Goal: Transaction & Acquisition: Obtain resource

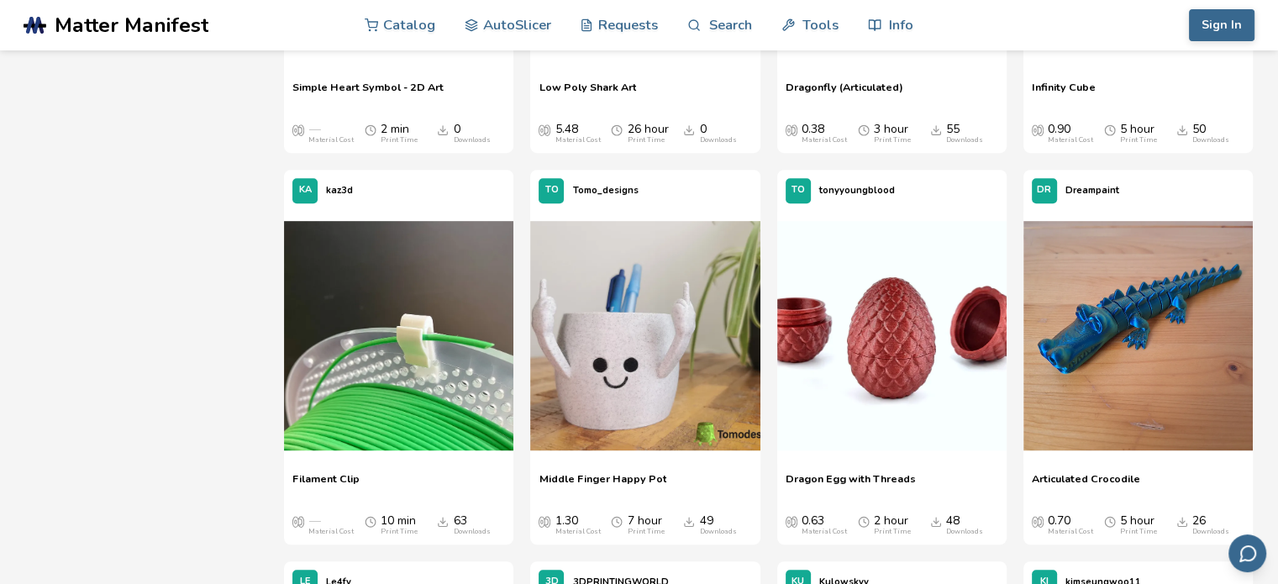
scroll to position [924, 0]
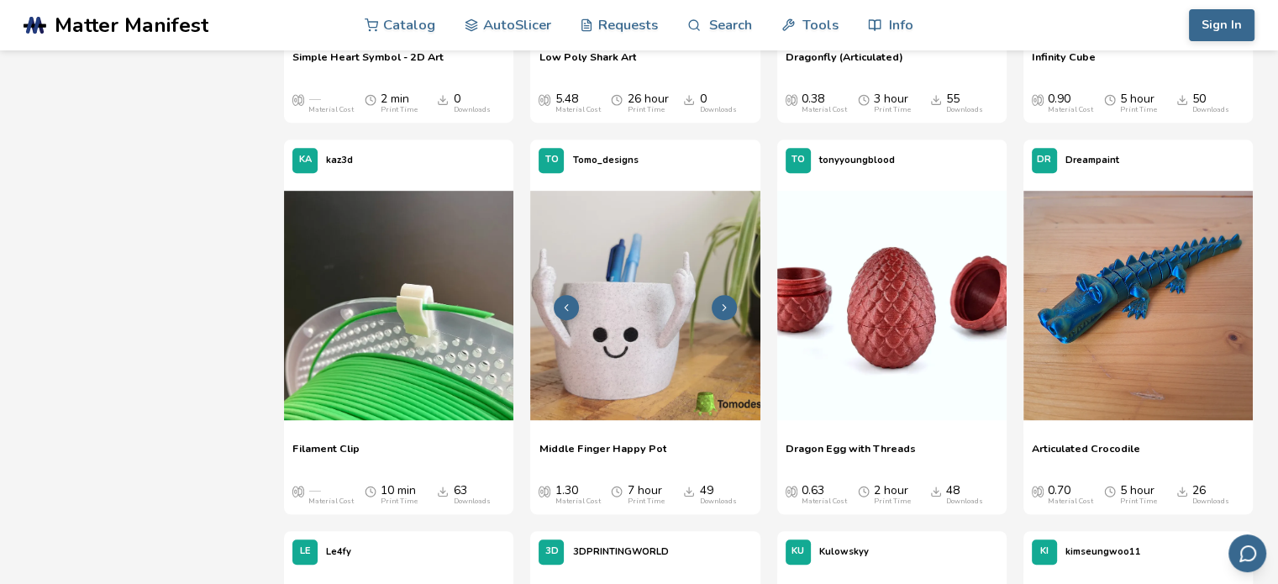
click at [619, 355] on img at bounding box center [644, 305] width 229 height 229
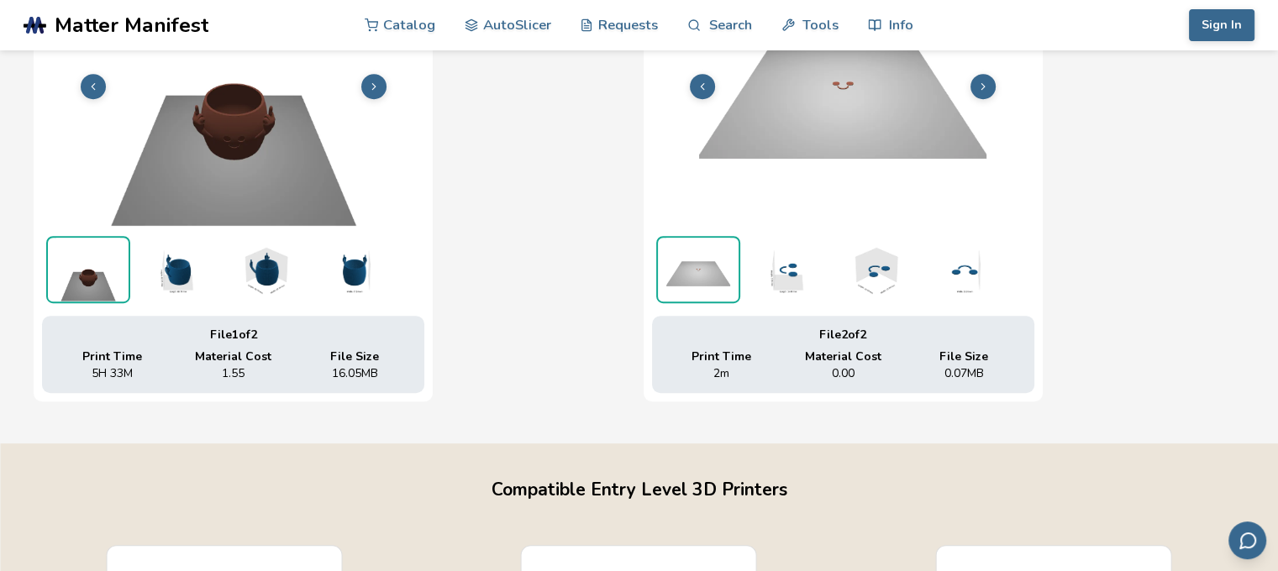
scroll to position [782, 7]
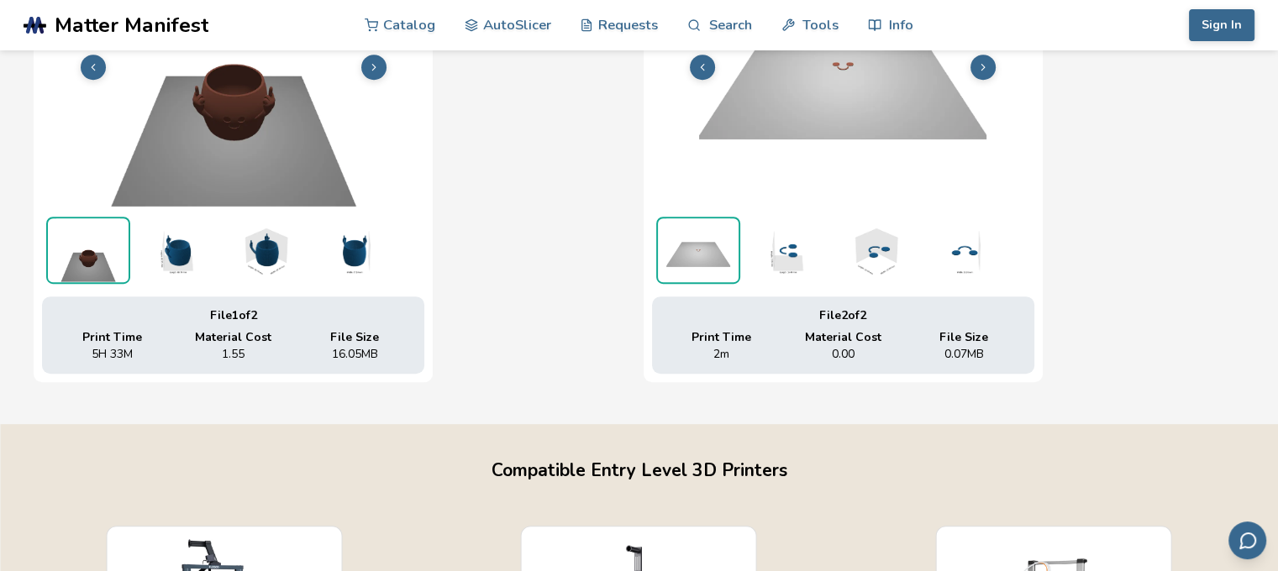
click at [269, 147] on img at bounding box center [233, 66] width 382 height 287
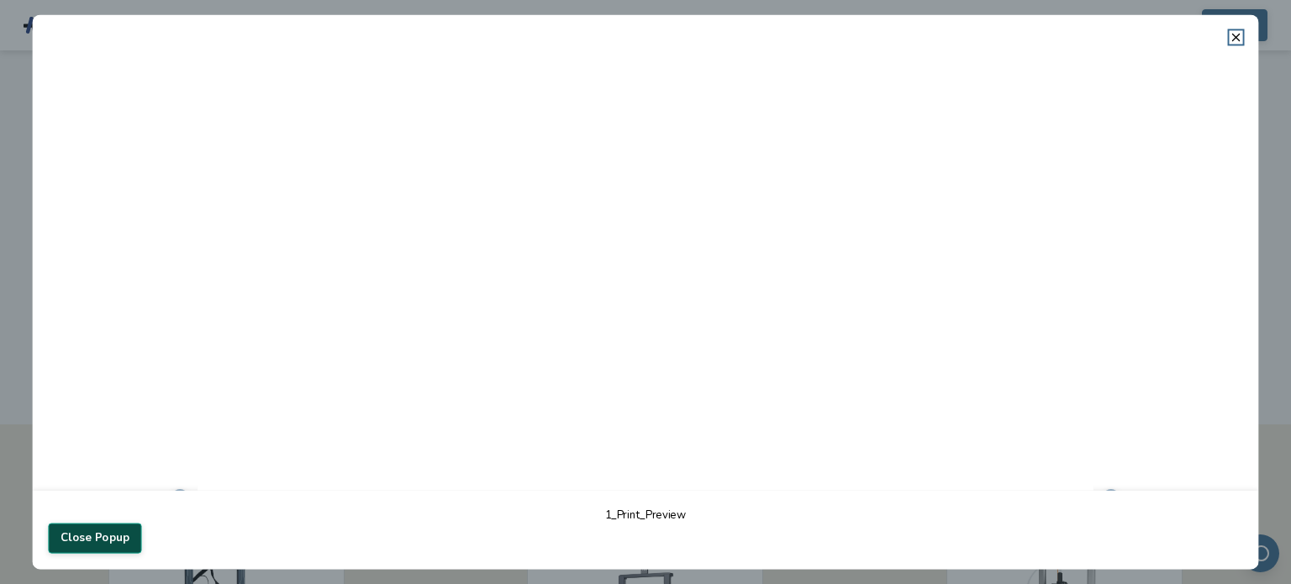
click at [108, 533] on button "Close Popup" at bounding box center [94, 538] width 93 height 30
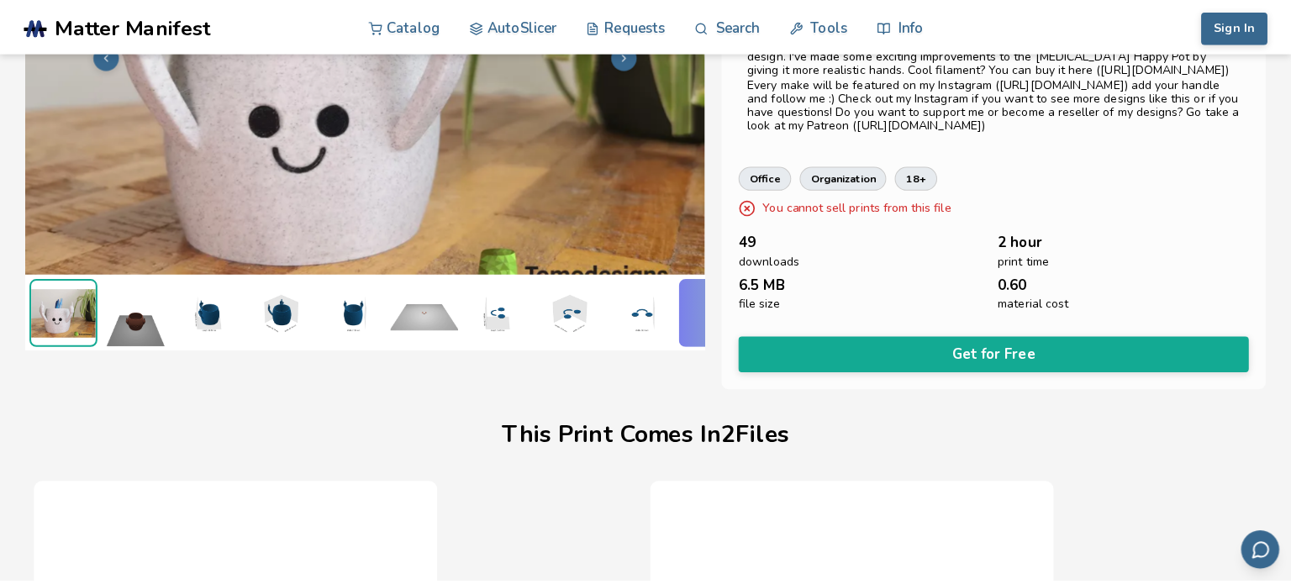
scroll to position [194, 0]
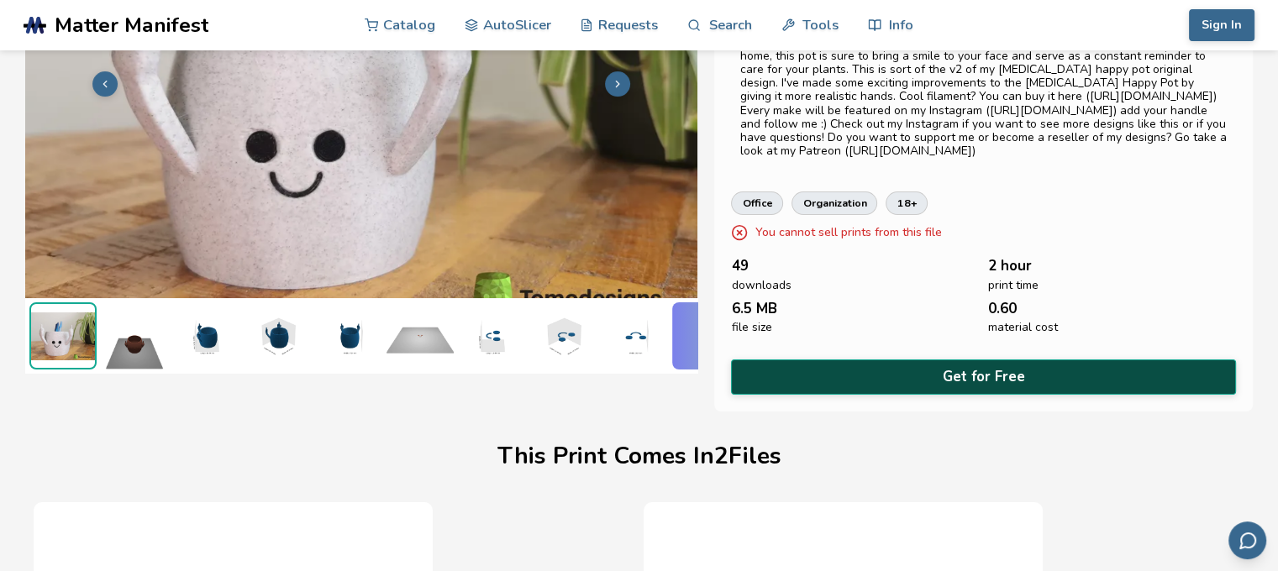
click at [839, 370] on button "Get for Free" at bounding box center [983, 377] width 504 height 34
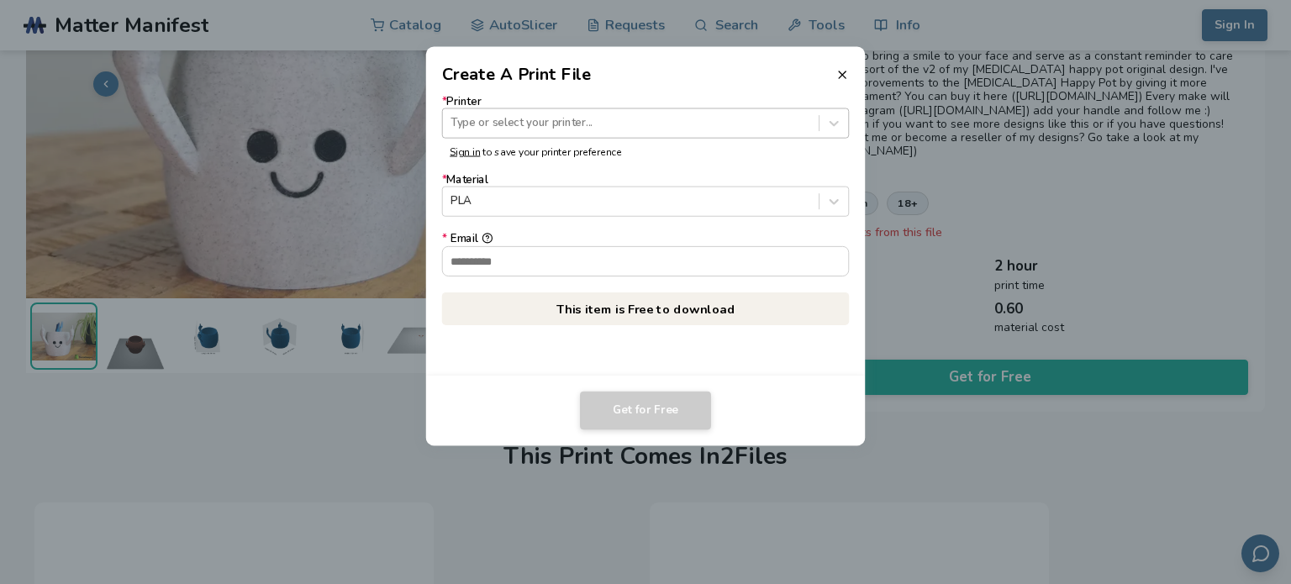
click at [500, 127] on div at bounding box center [630, 123] width 360 height 16
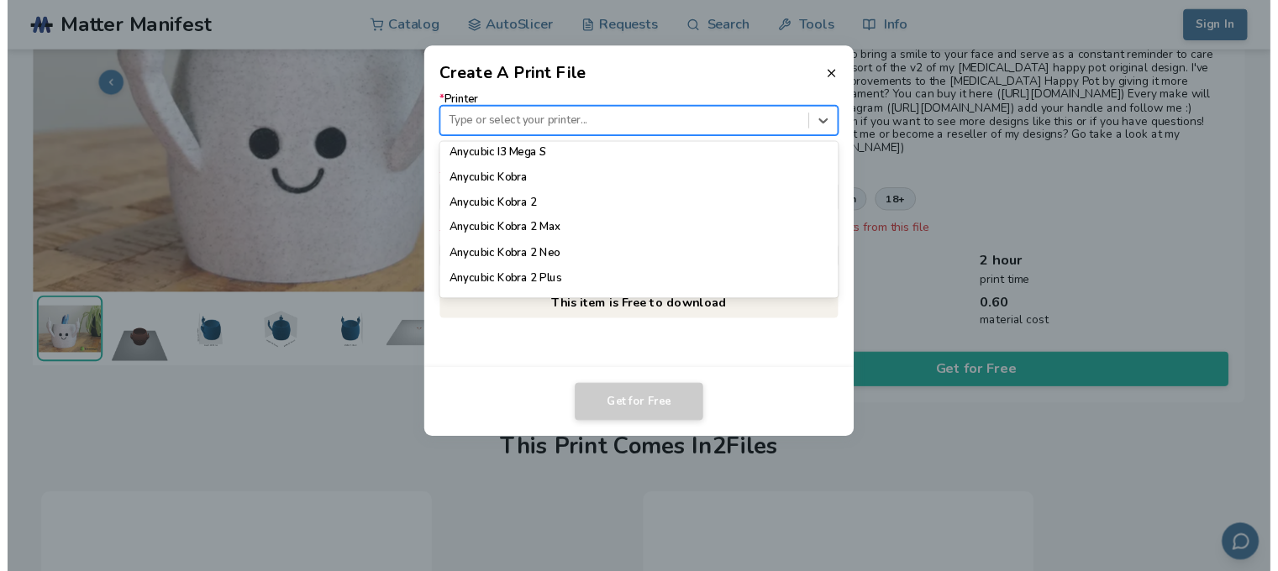
scroll to position [84, 0]
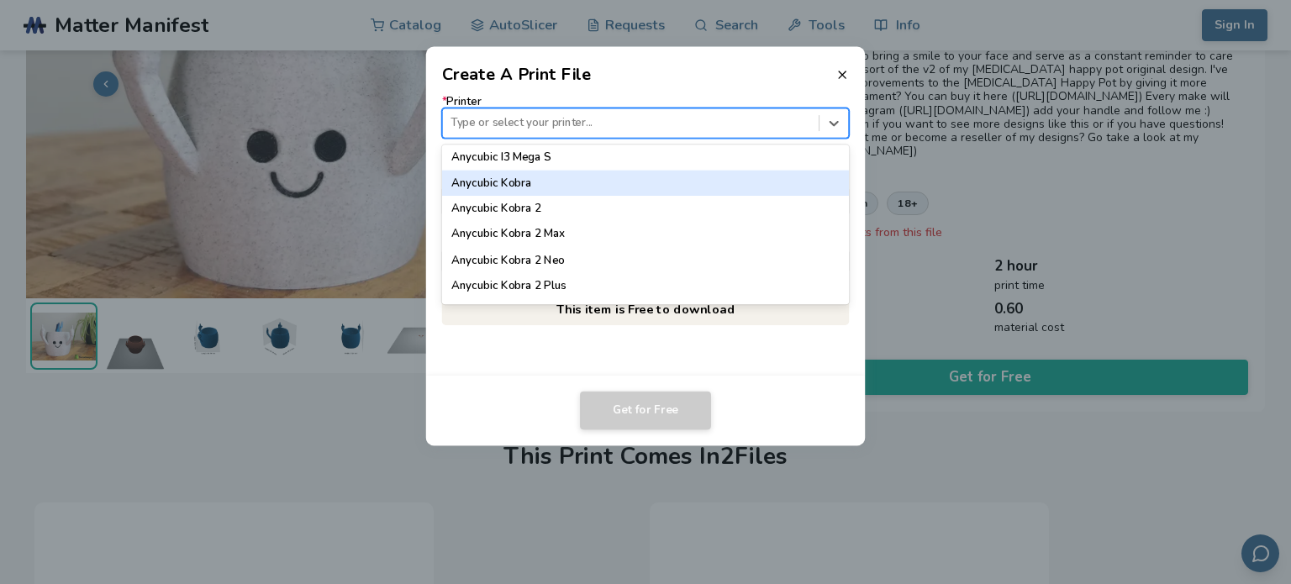
click at [518, 185] on div "Anycubic Kobra" at bounding box center [646, 183] width 408 height 25
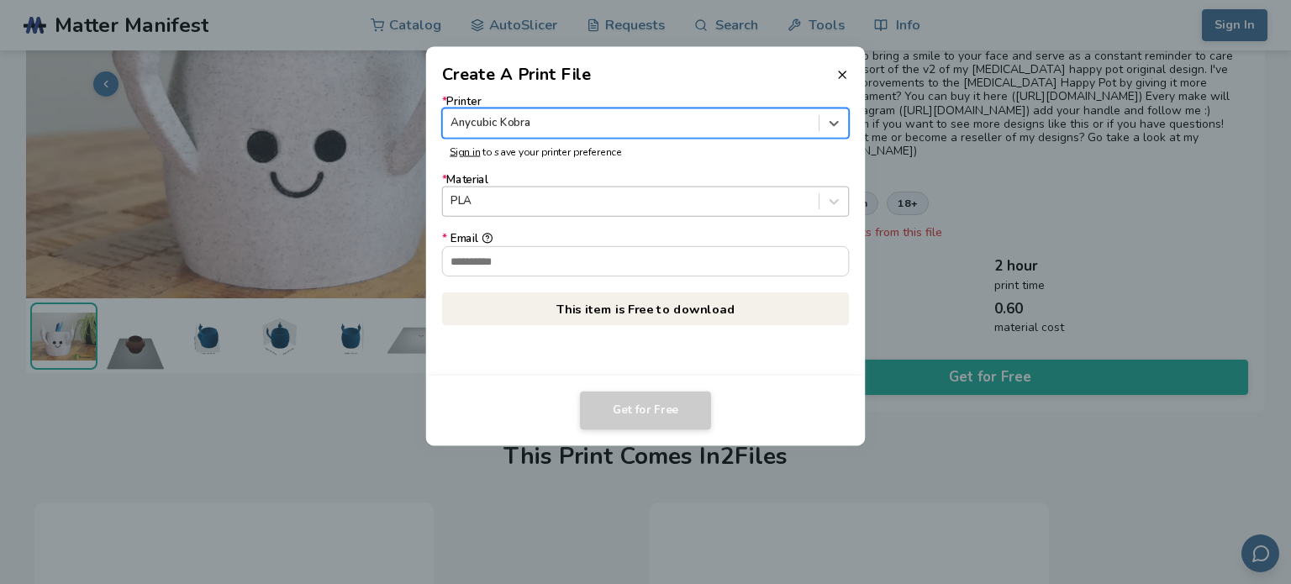
click at [509, 202] on div at bounding box center [630, 202] width 360 height 16
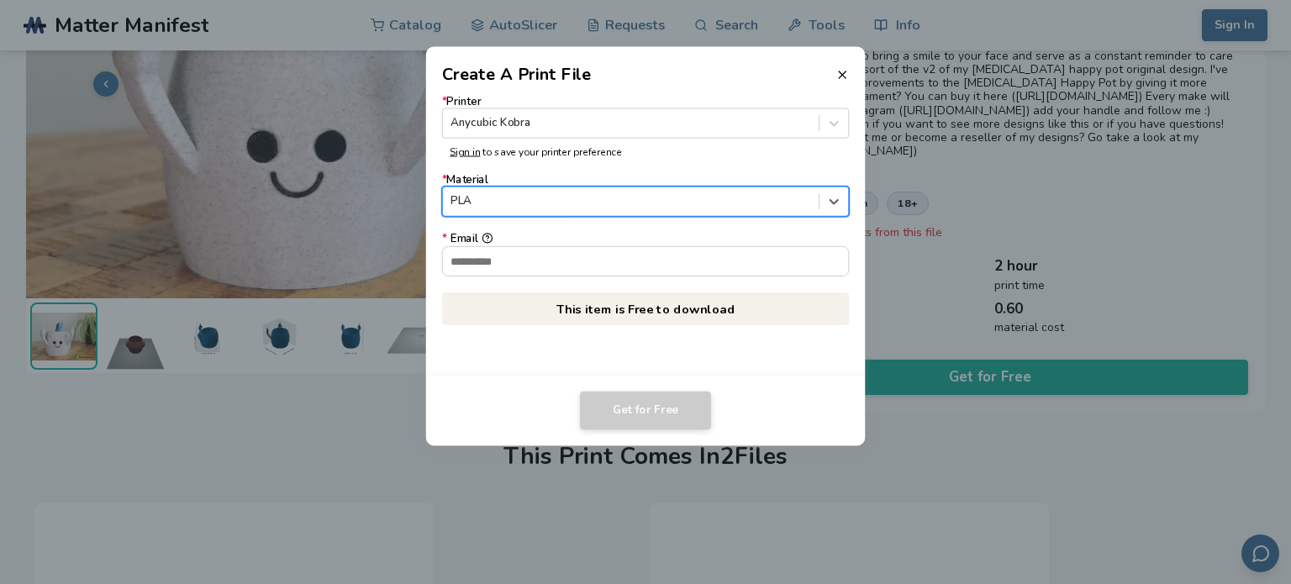
click at [509, 202] on div at bounding box center [630, 202] width 360 height 16
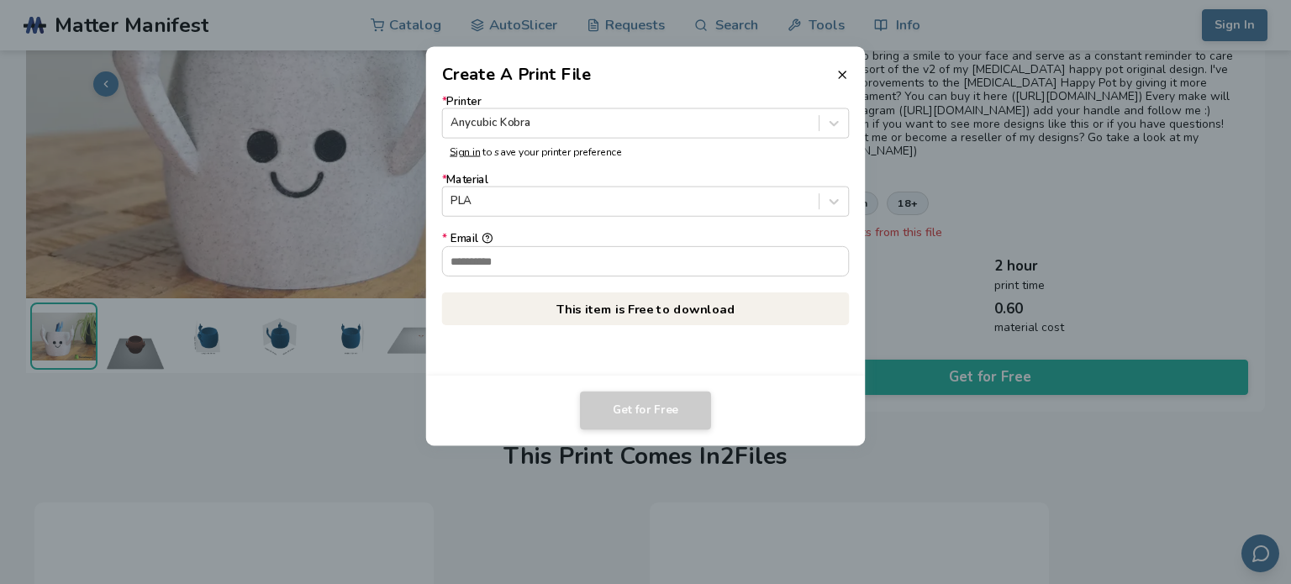
click at [597, 311] on p "This item is Free to download" at bounding box center [646, 308] width 408 height 33
click at [493, 265] on input "* Email" at bounding box center [646, 260] width 406 height 29
type input "**********"
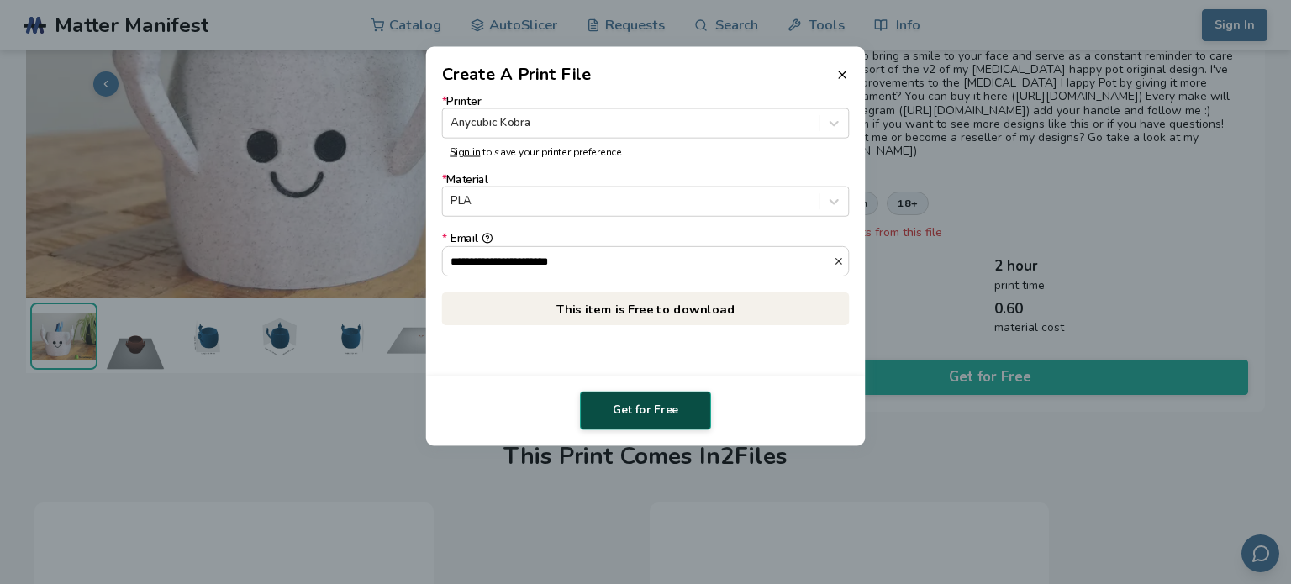
click at [643, 409] on button "Get for Free" at bounding box center [645, 411] width 131 height 39
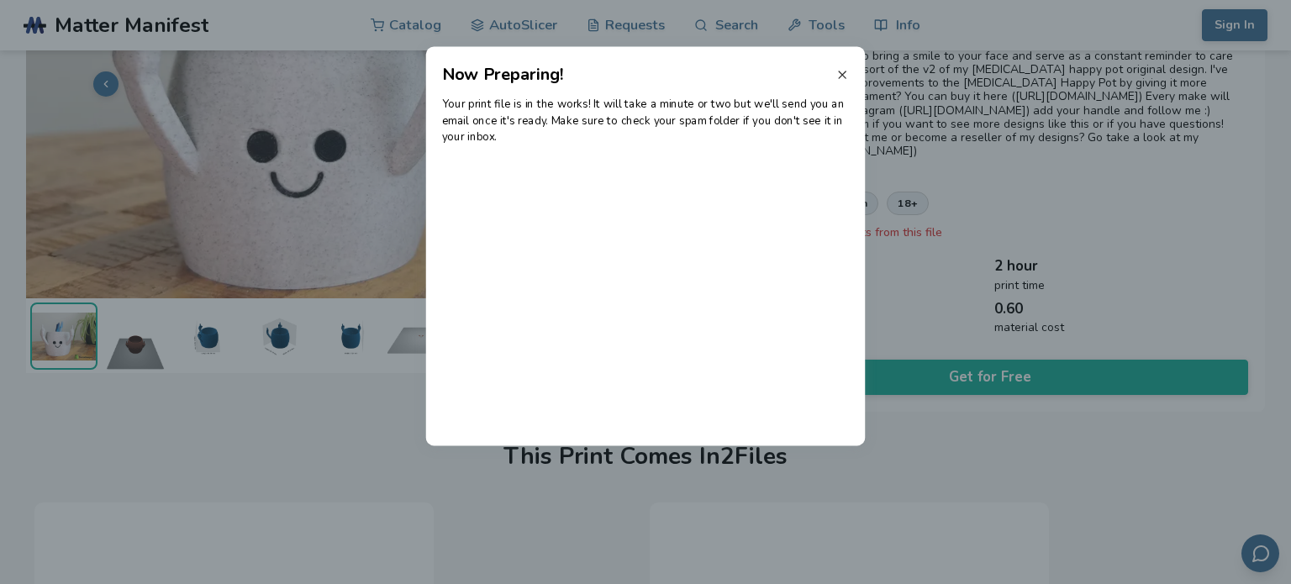
click at [840, 76] on line at bounding box center [842, 74] width 7 height 7
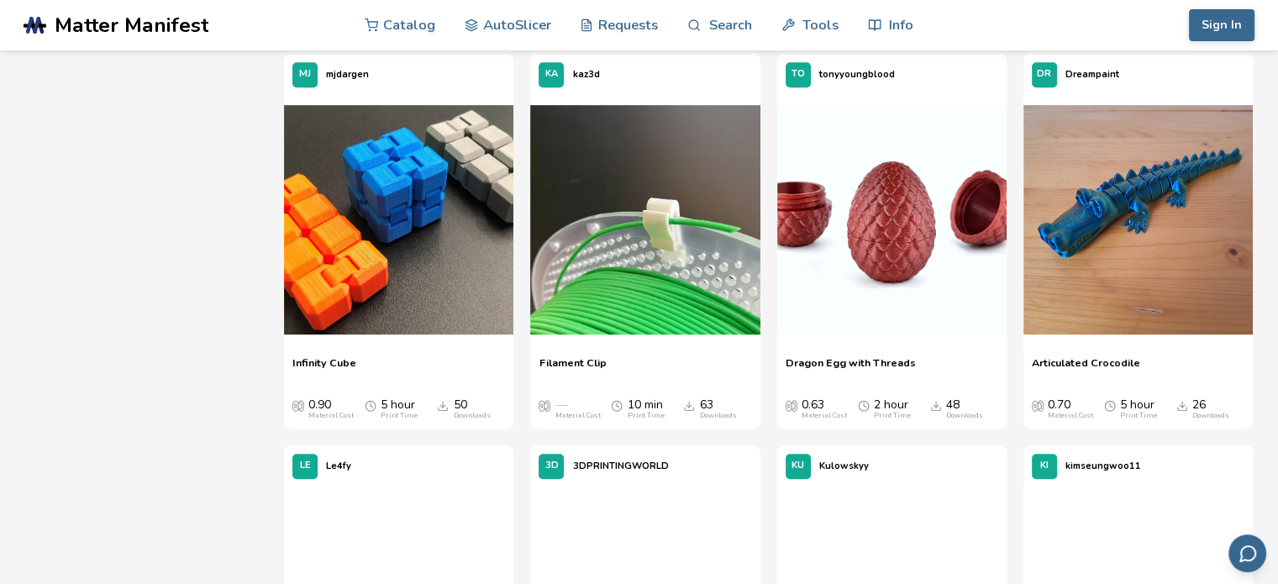
scroll to position [1094, 0]
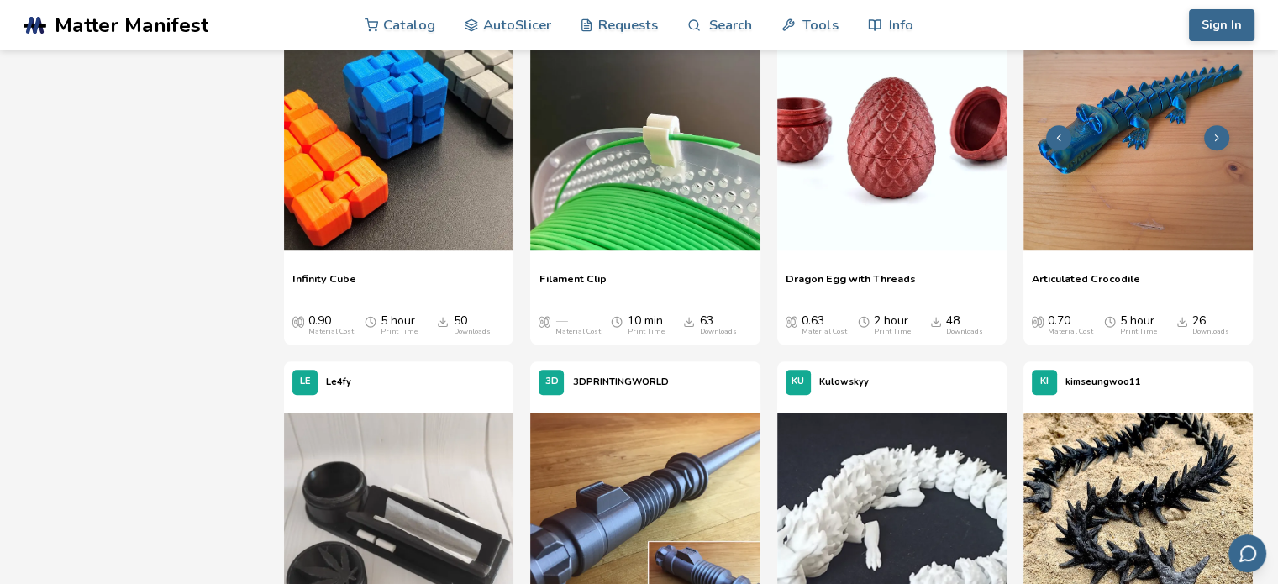
click at [1143, 169] on img at bounding box center [1138, 135] width 229 height 229
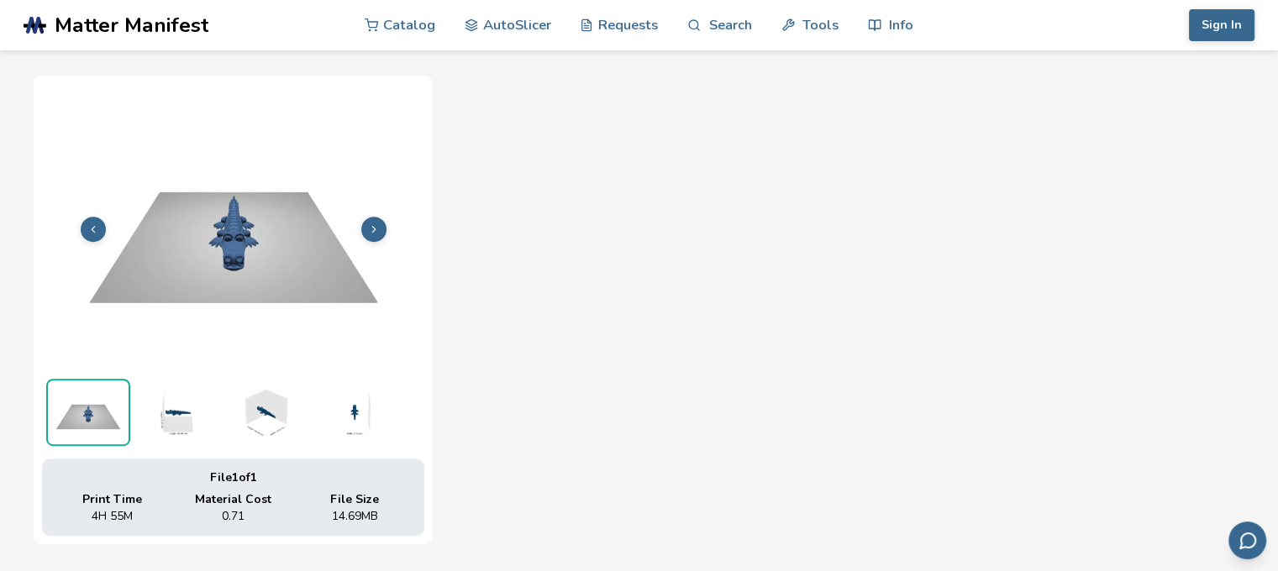
scroll to position [587, 0]
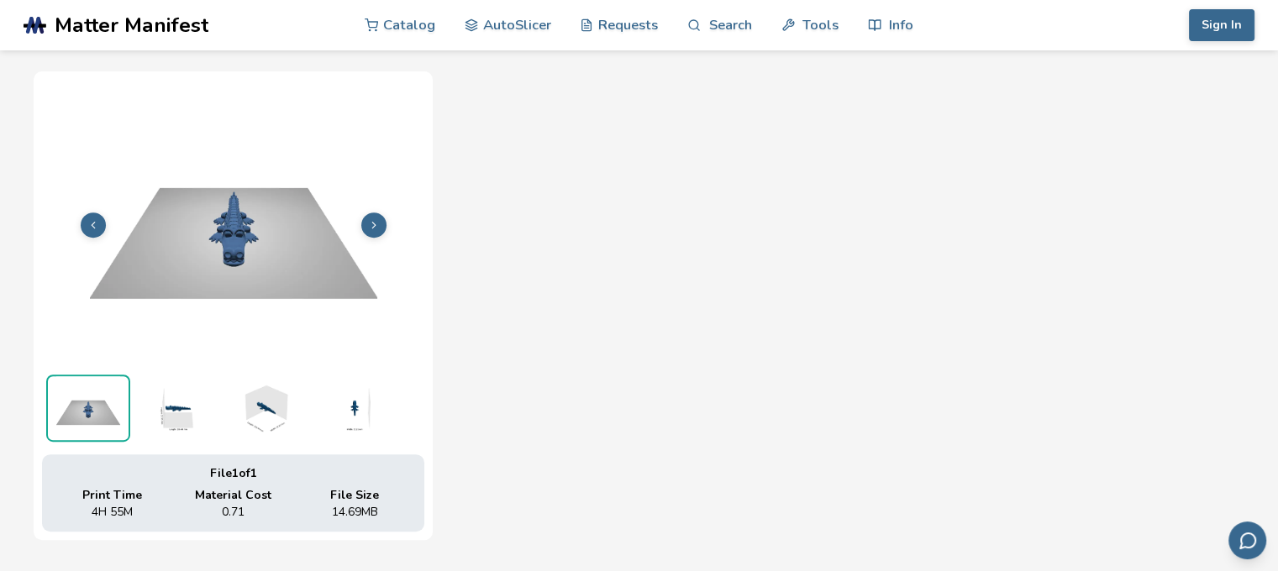
click at [163, 408] on img at bounding box center [176, 408] width 84 height 67
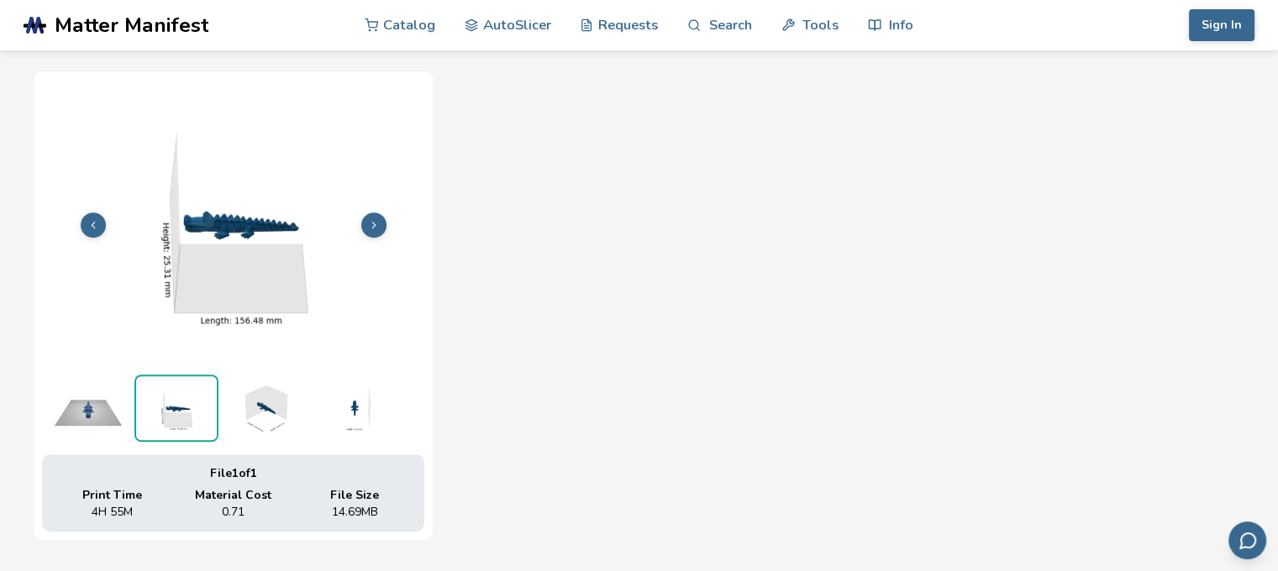
click at [242, 401] on img at bounding box center [265, 408] width 84 height 67
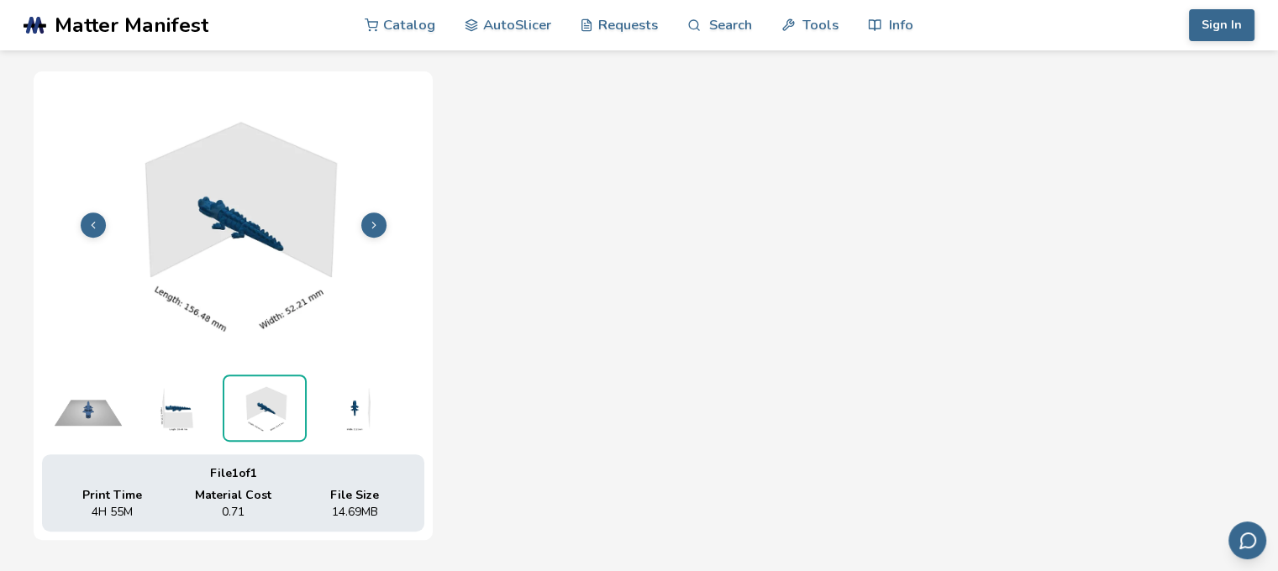
click at [345, 409] on img at bounding box center [353, 408] width 84 height 67
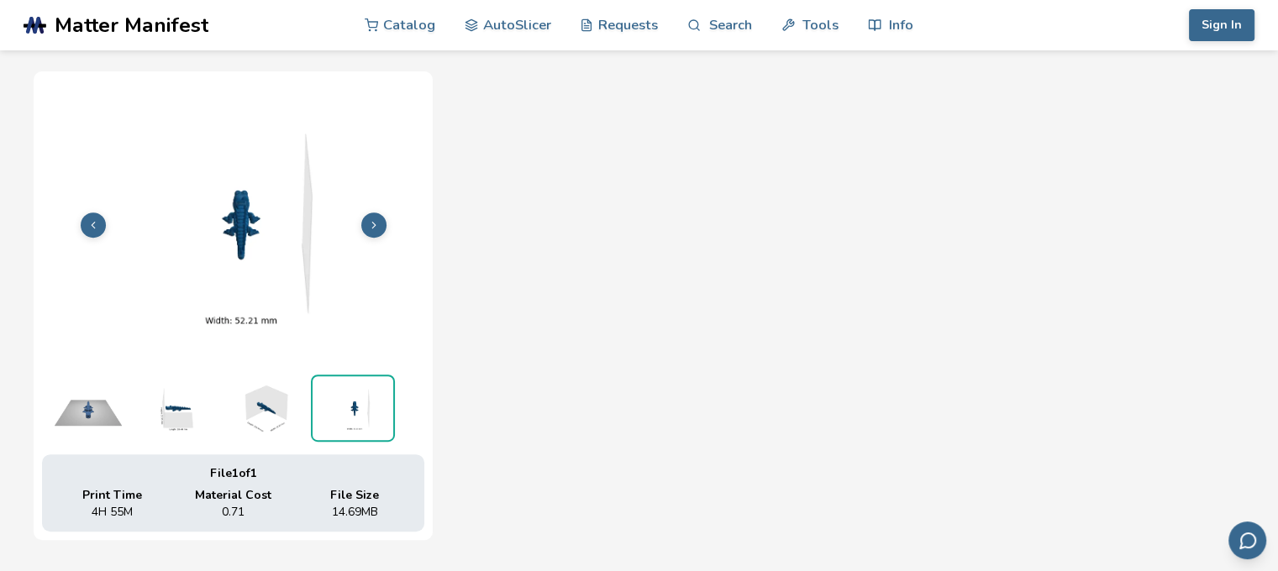
click at [102, 401] on img at bounding box center [88, 408] width 84 height 67
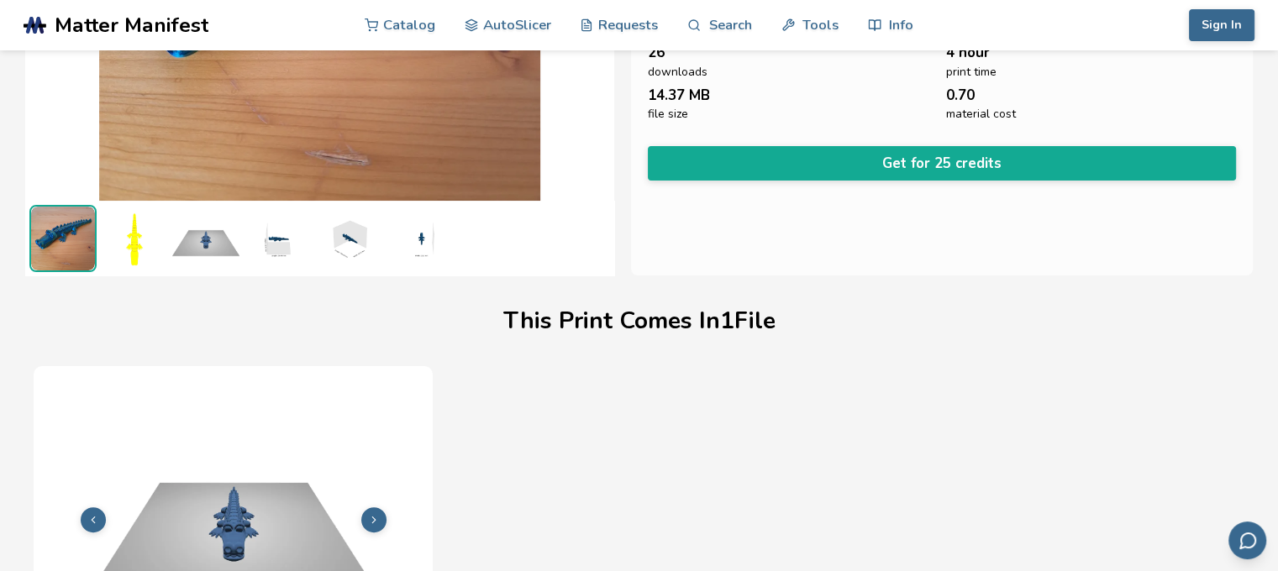
scroll to position [250, 0]
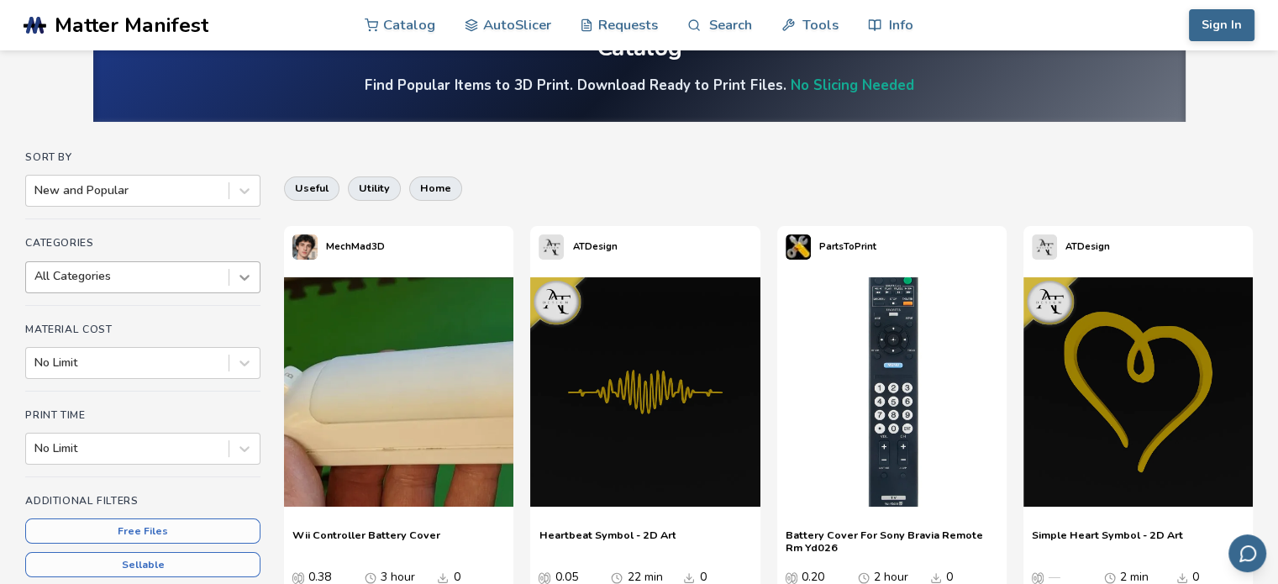
scroll to position [84, 0]
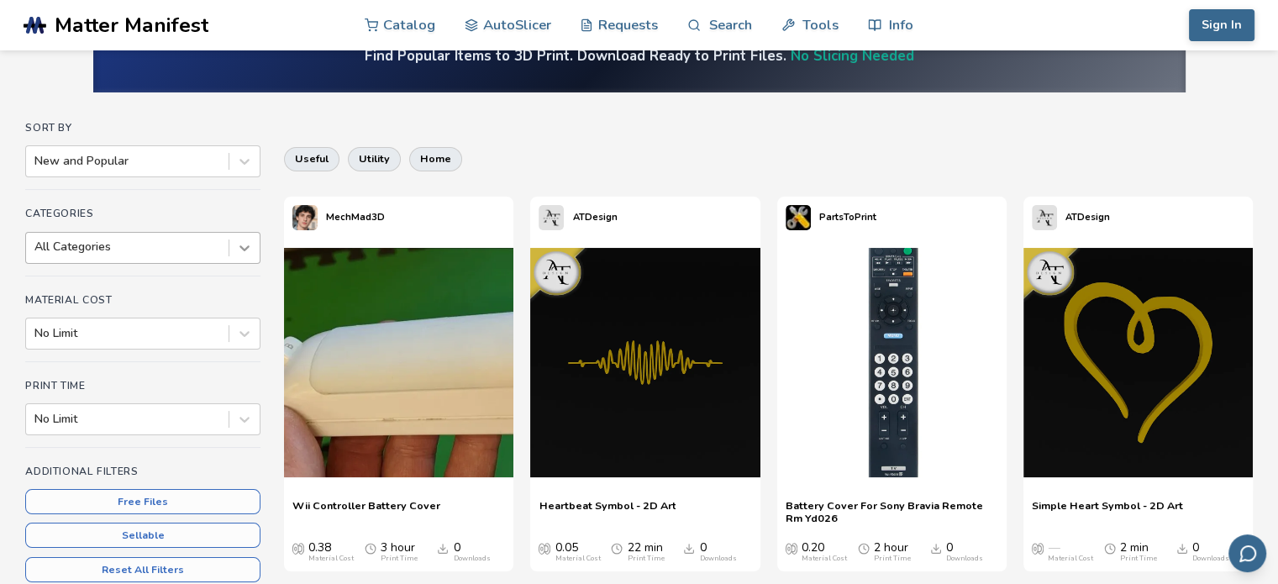
click at [242, 249] on icon at bounding box center [244, 248] width 17 height 17
click at [244, 163] on icon at bounding box center [245, 163] width 10 height 6
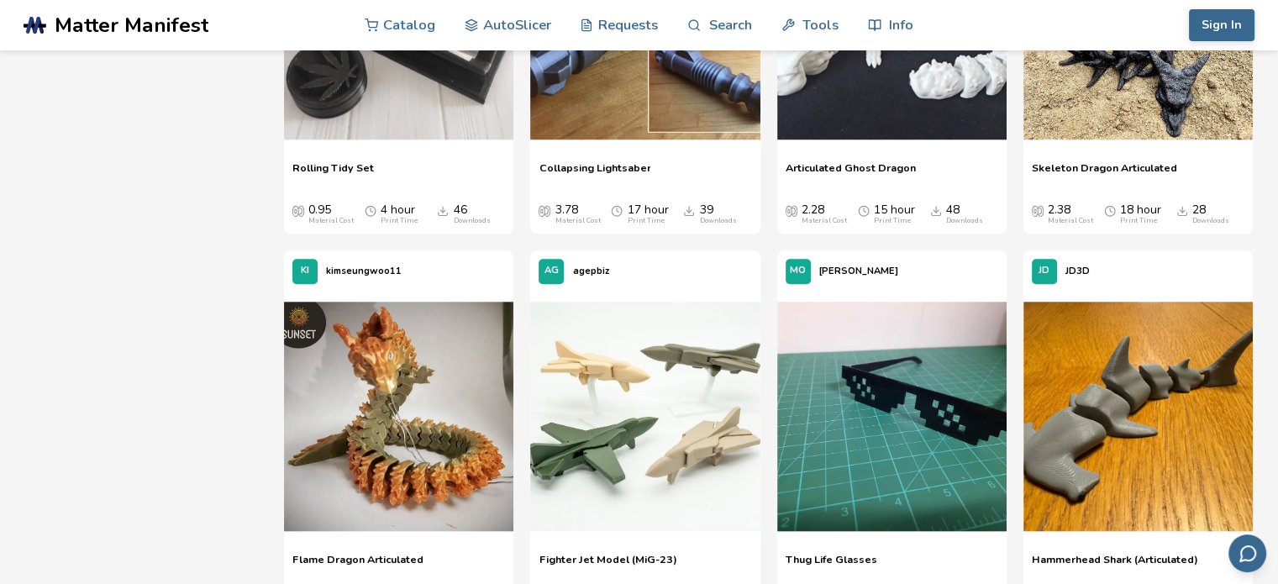
scroll to position [1681, 0]
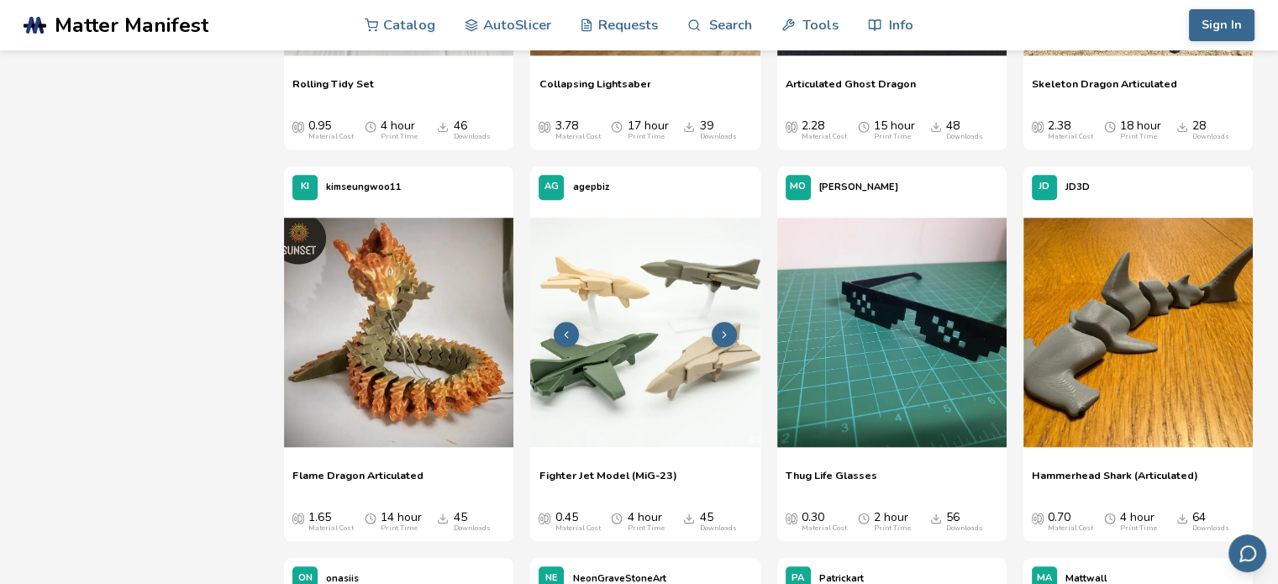
click at [658, 361] on img at bounding box center [644, 332] width 229 height 229
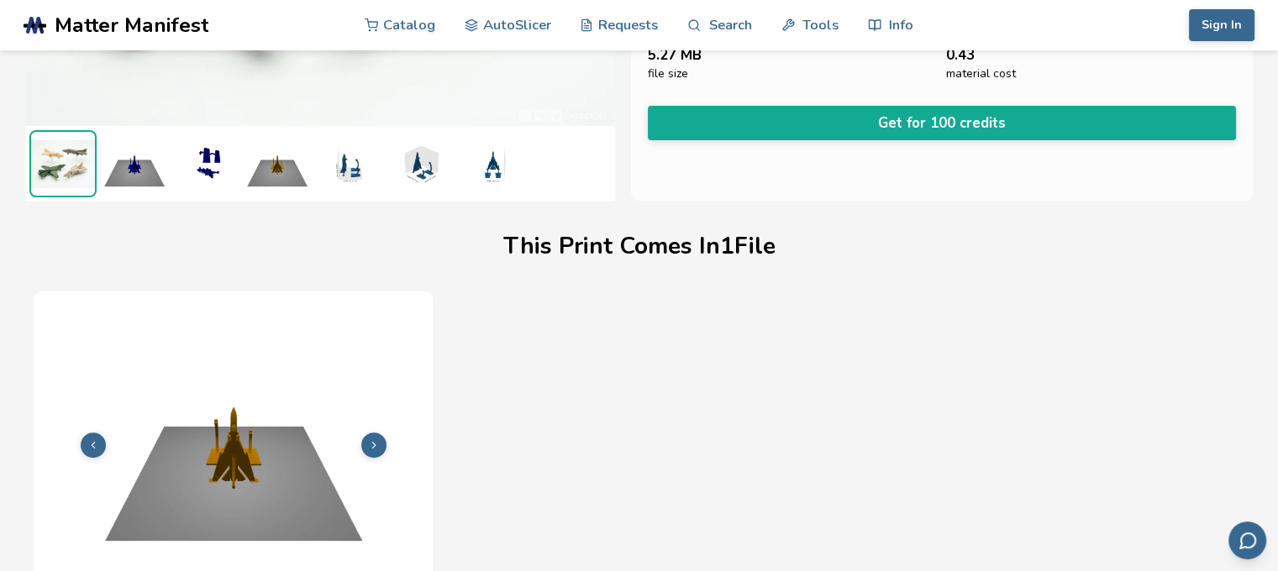
scroll to position [419, 0]
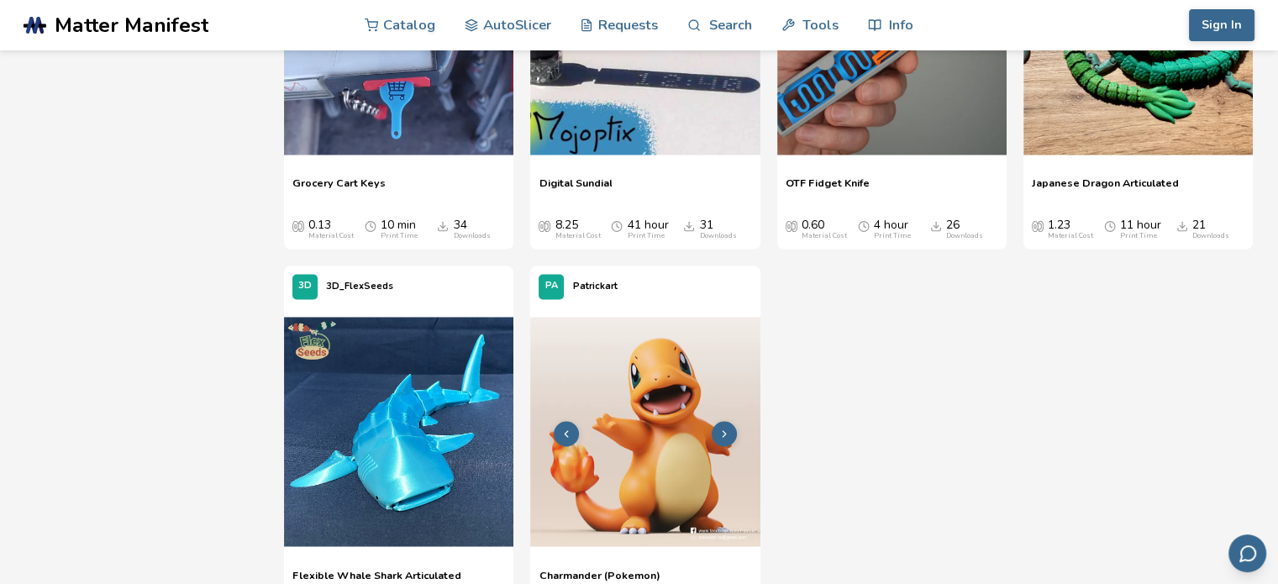
scroll to position [2859, 0]
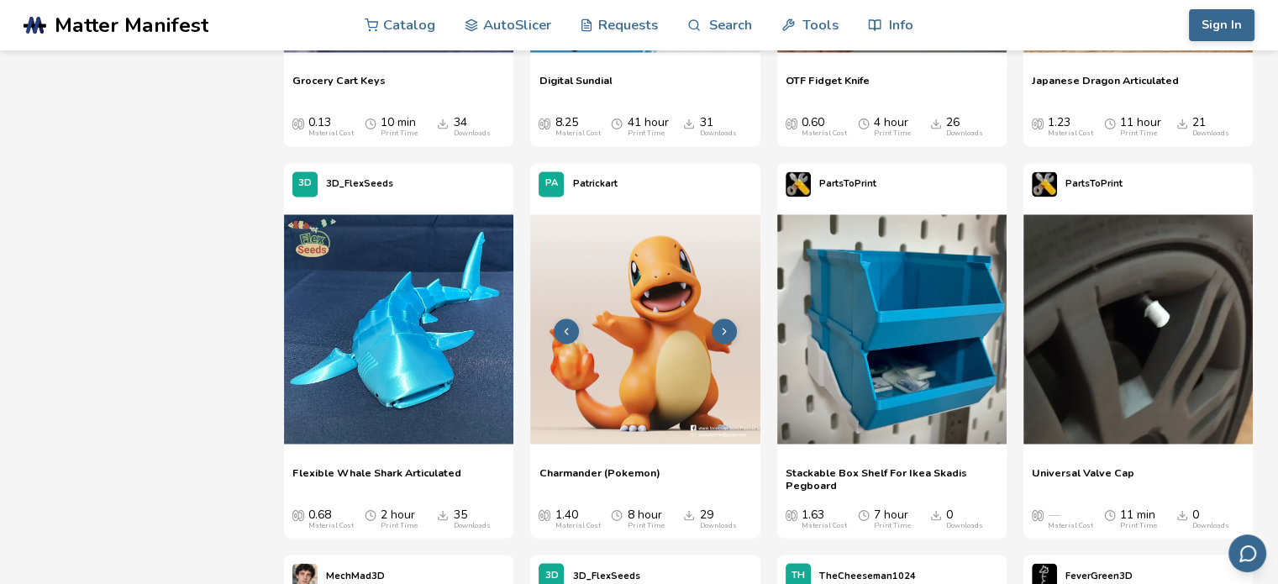
click at [645, 359] on img at bounding box center [644, 328] width 229 height 229
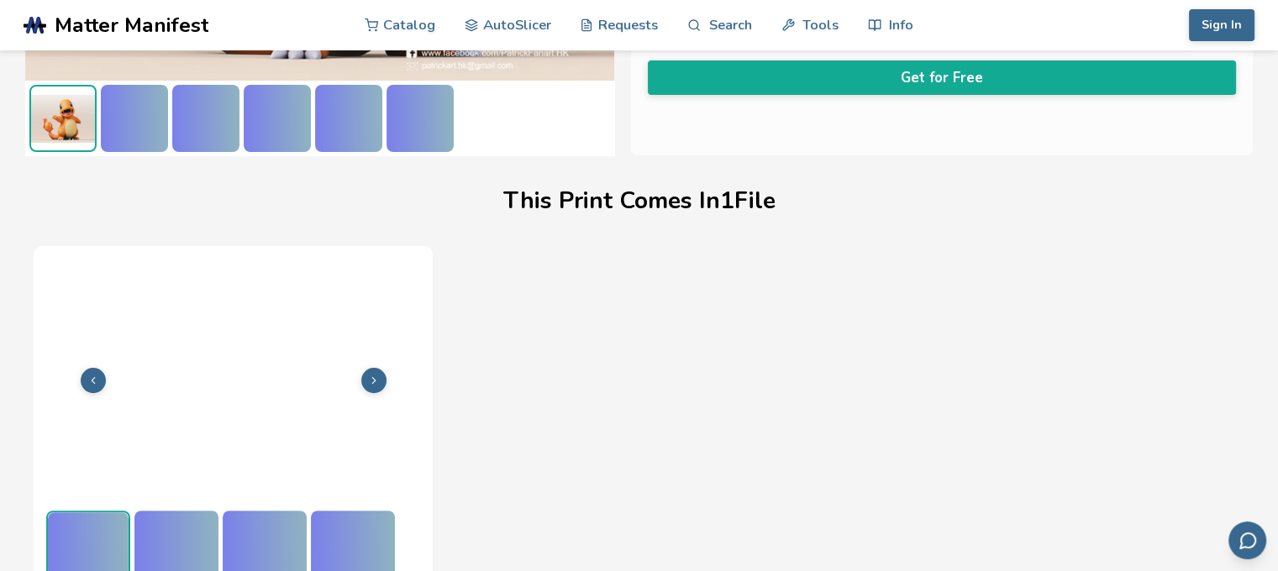
scroll to position [419, 0]
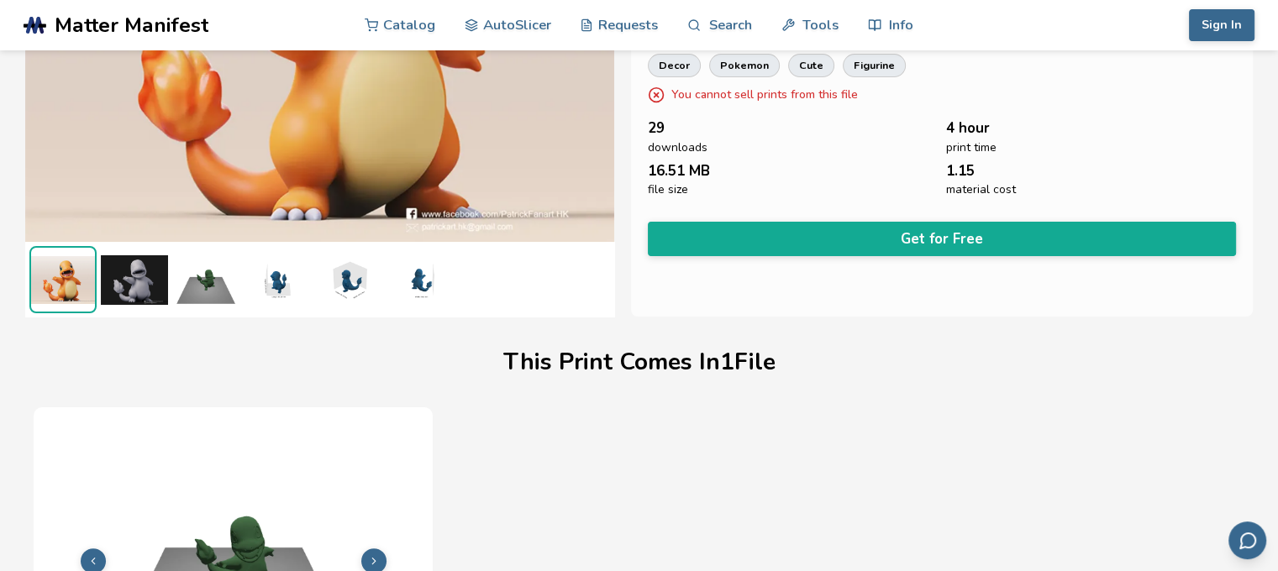
click at [751, 237] on button "Get for Free" at bounding box center [942, 239] width 588 height 34
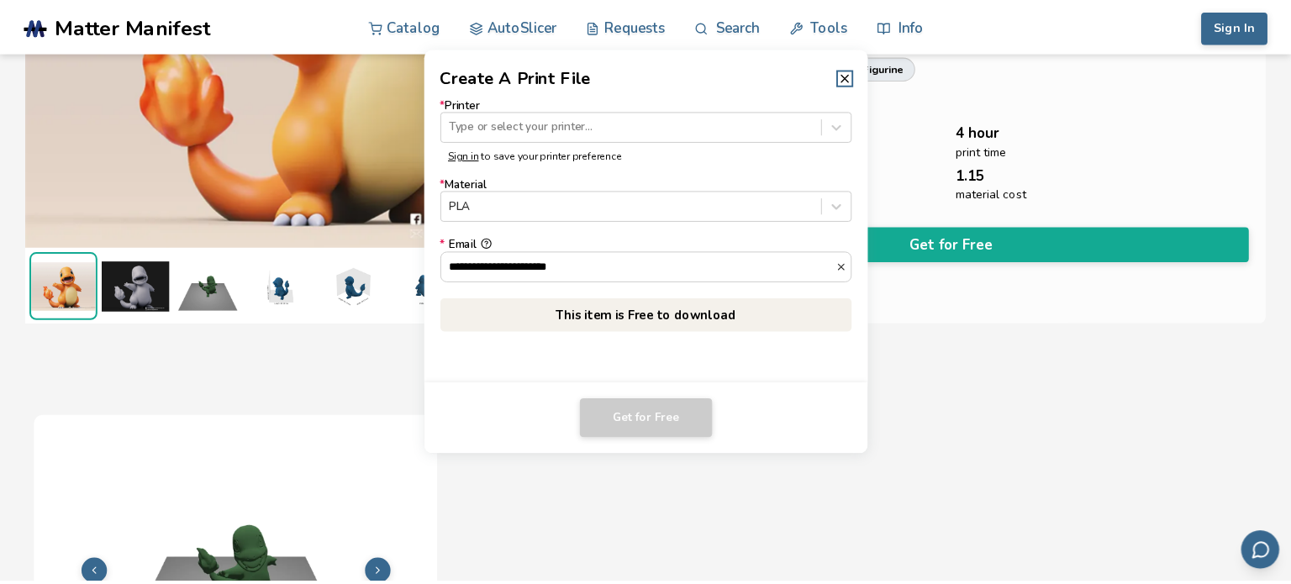
scroll to position [249, 0]
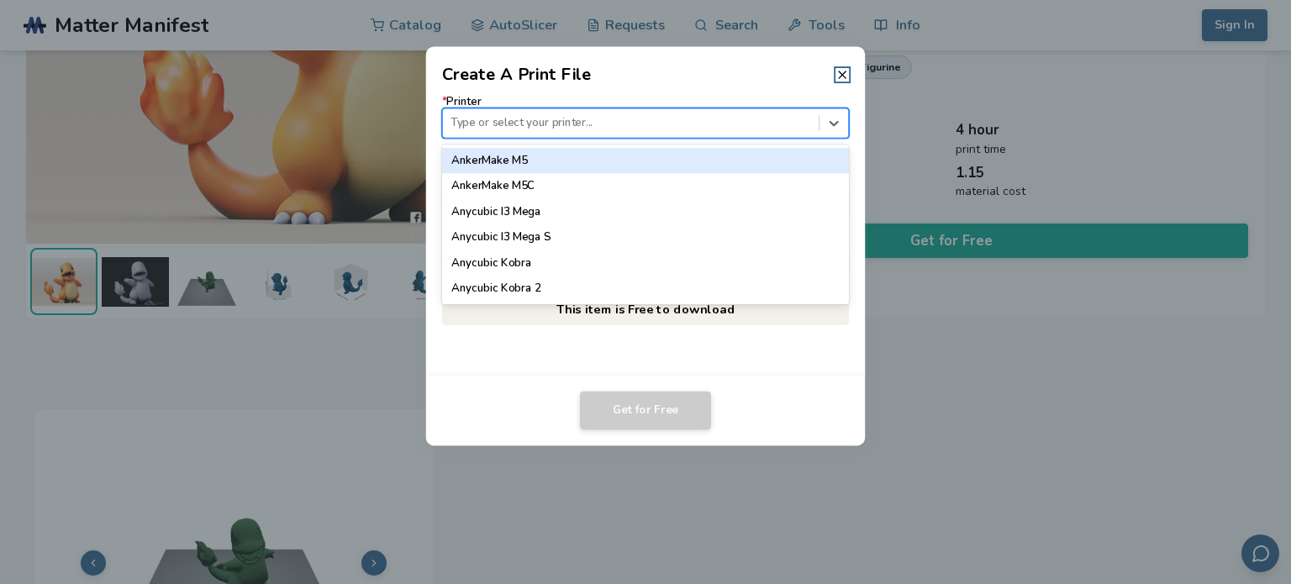
click at [448, 122] on div "Type or select your printer..." at bounding box center [631, 123] width 376 height 23
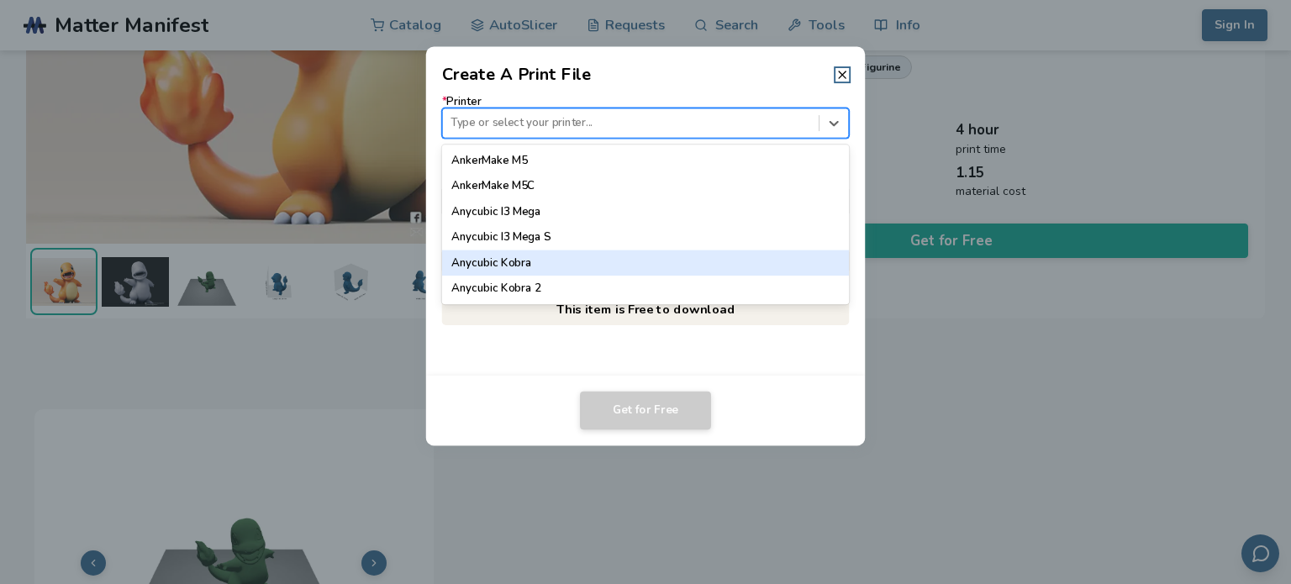
click at [508, 259] on div "Anycubic Kobra" at bounding box center [646, 262] width 408 height 25
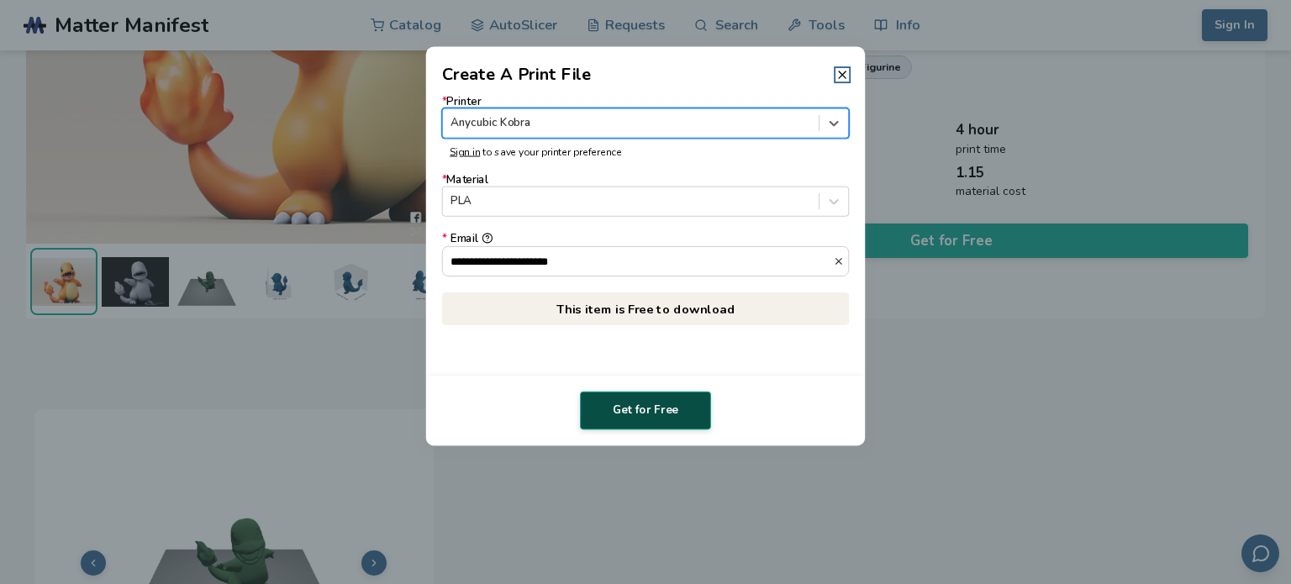
click at [615, 412] on button "Get for Free" at bounding box center [645, 411] width 131 height 39
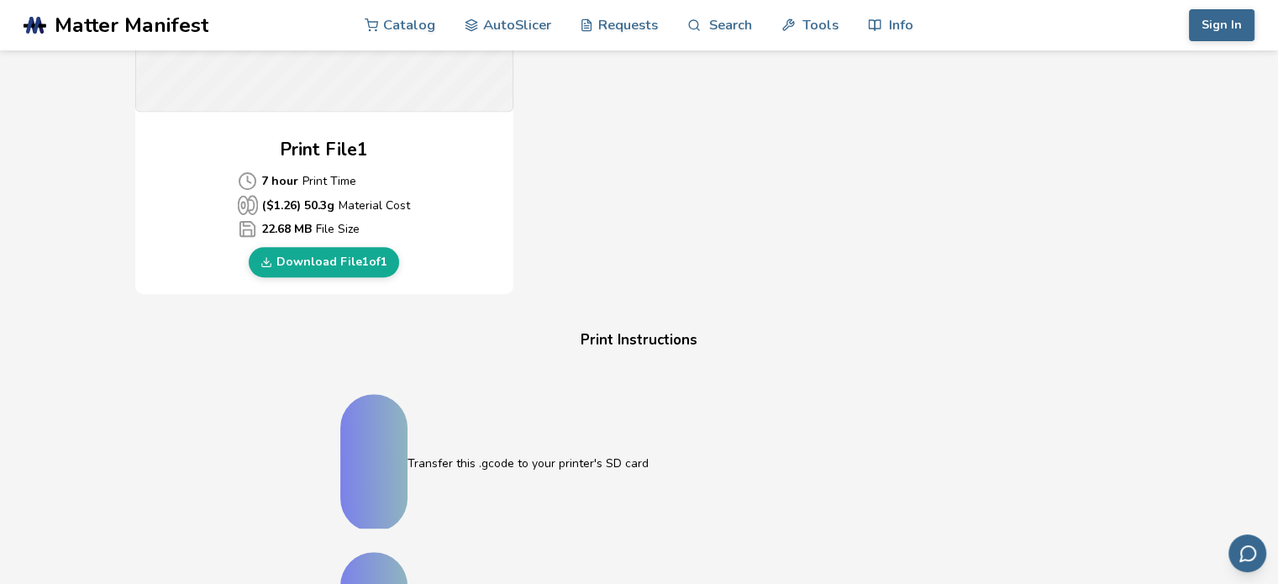
scroll to position [756, 0]
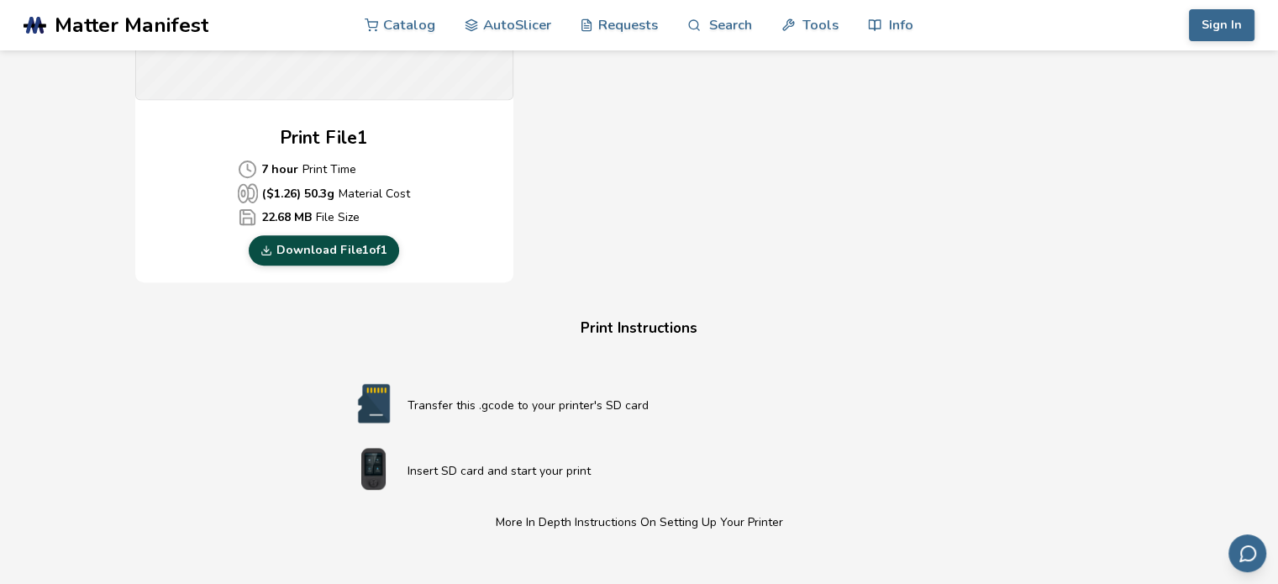
click at [360, 248] on link "Download File 1 of 1" at bounding box center [324, 250] width 150 height 30
